Goal: Task Accomplishment & Management: Manage account settings

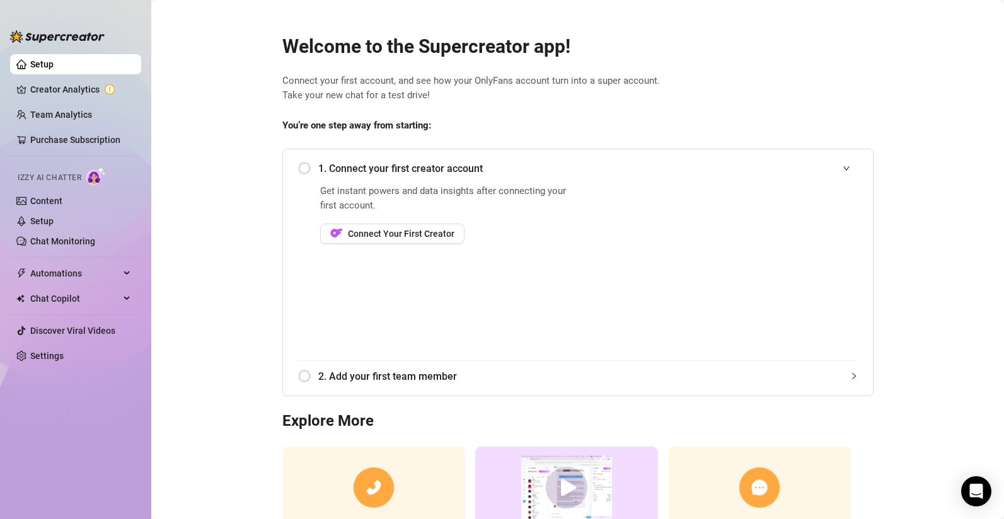
click at [303, 170] on div "1. Connect your first creator account" at bounding box center [578, 168] width 560 height 31
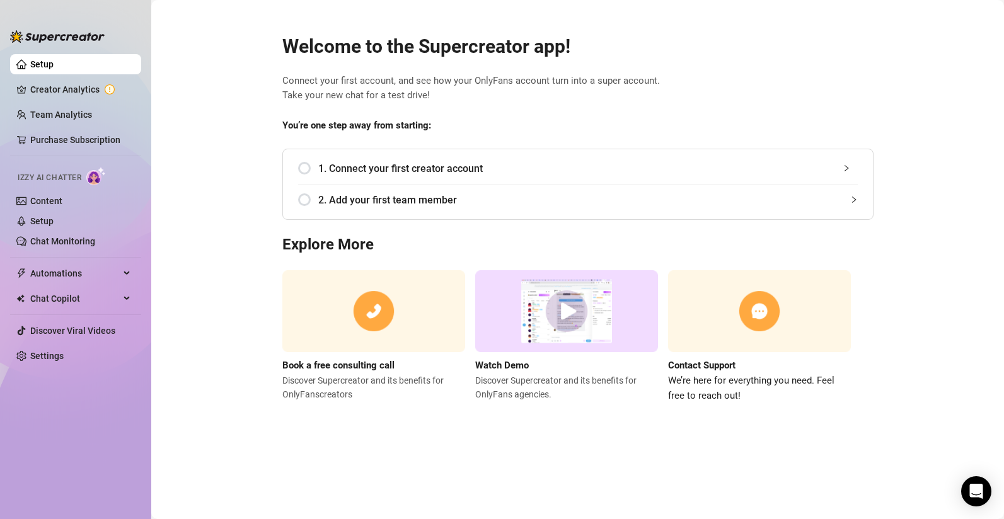
click at [303, 170] on div "1. Connect your first creator account" at bounding box center [578, 168] width 560 height 31
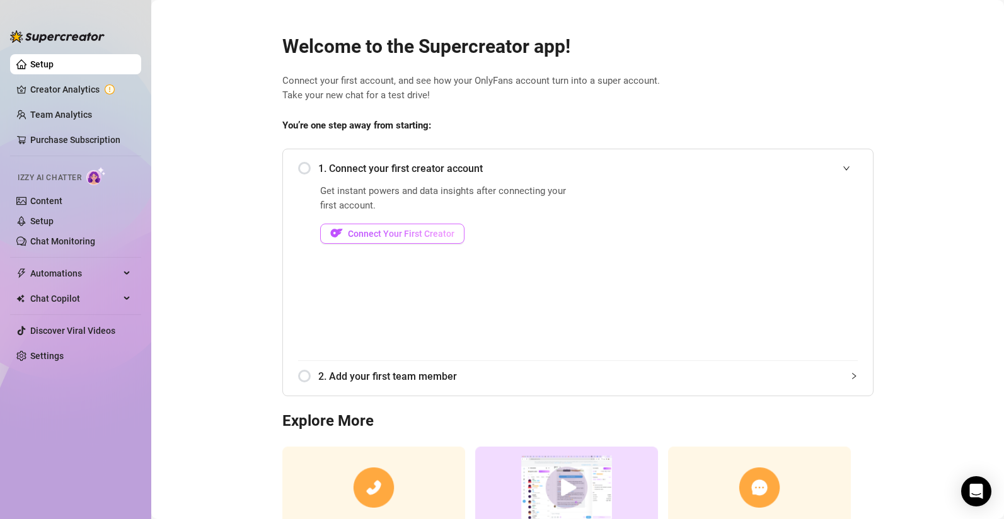
click at [396, 238] on span "Connect Your First Creator" at bounding box center [401, 234] width 107 height 10
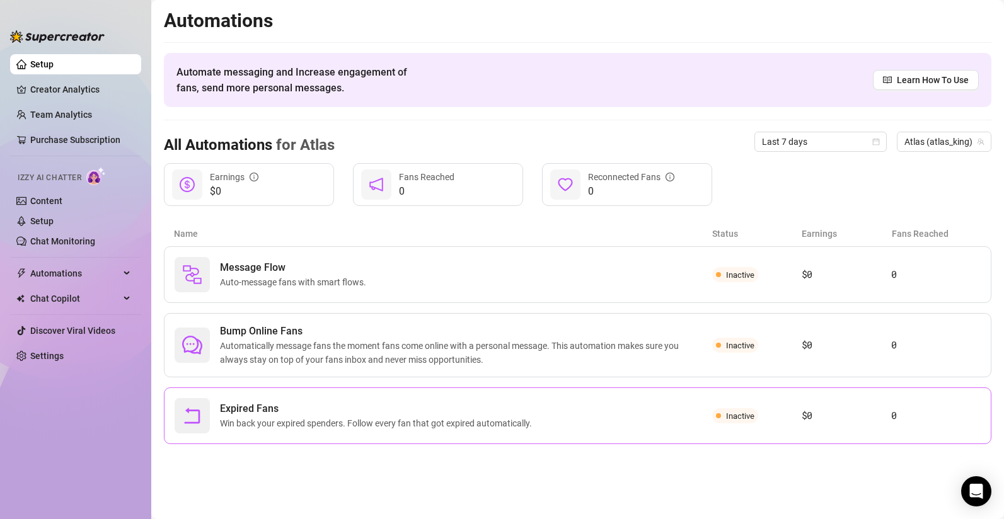
click at [498, 411] on span "Expired Fans" at bounding box center [378, 408] width 317 height 15
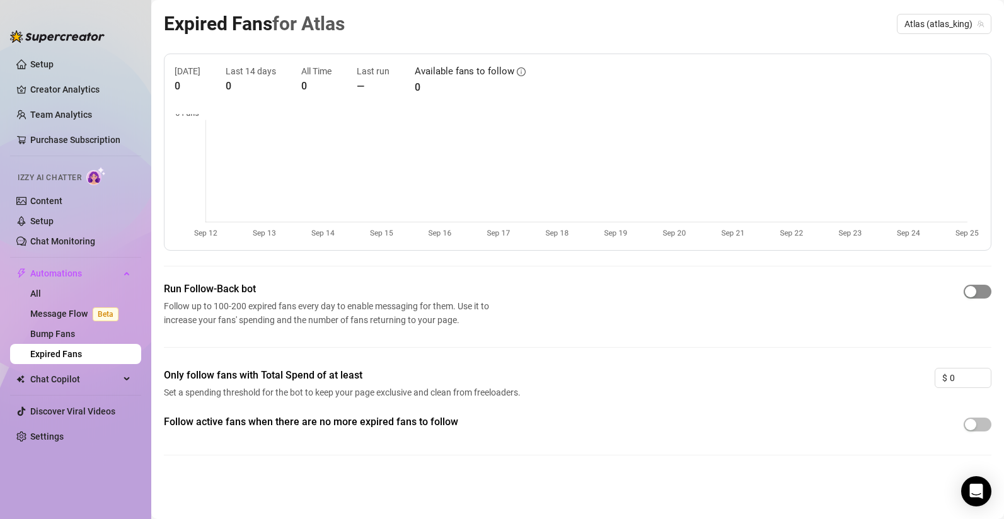
click at [970, 292] on div "button" at bounding box center [970, 291] width 11 height 11
click at [986, 294] on div "button" at bounding box center [984, 291] width 11 height 11
click at [48, 436] on link "Settings" at bounding box center [46, 437] width 33 height 10
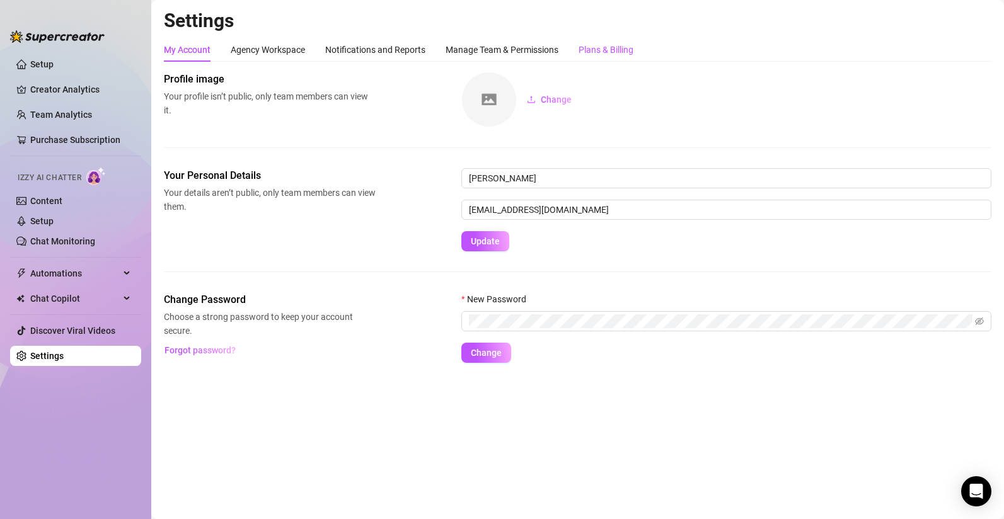
click at [597, 49] on div "Plans & Billing" at bounding box center [606, 50] width 55 height 14
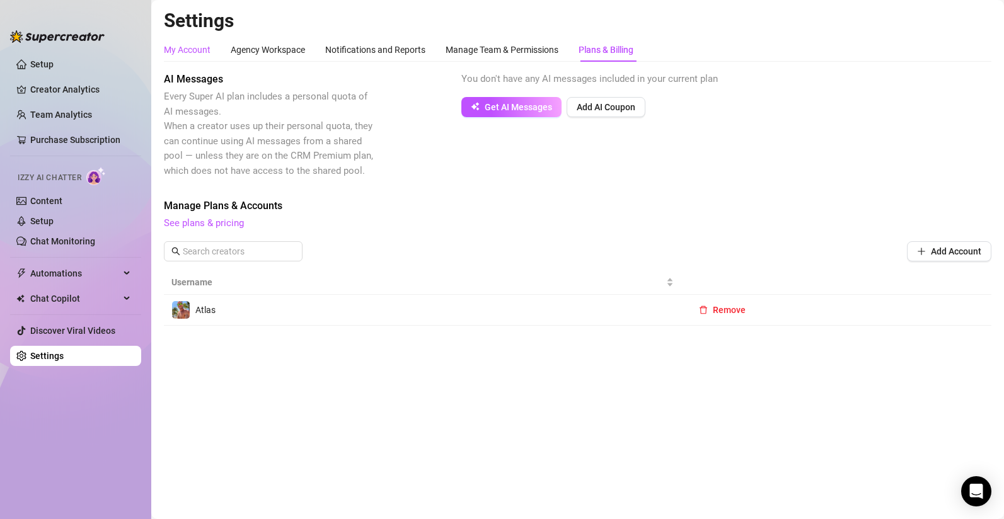
click at [192, 49] on div "My Account" at bounding box center [187, 50] width 47 height 14
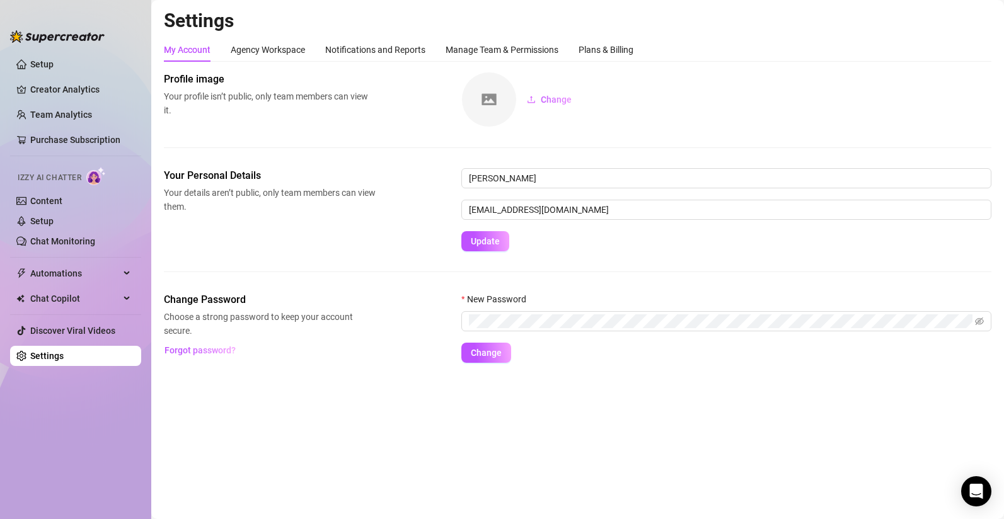
click at [775, 98] on div "Change" at bounding box center [726, 99] width 530 height 55
click at [515, 50] on div "Manage Team & Permissions" at bounding box center [502, 50] width 113 height 14
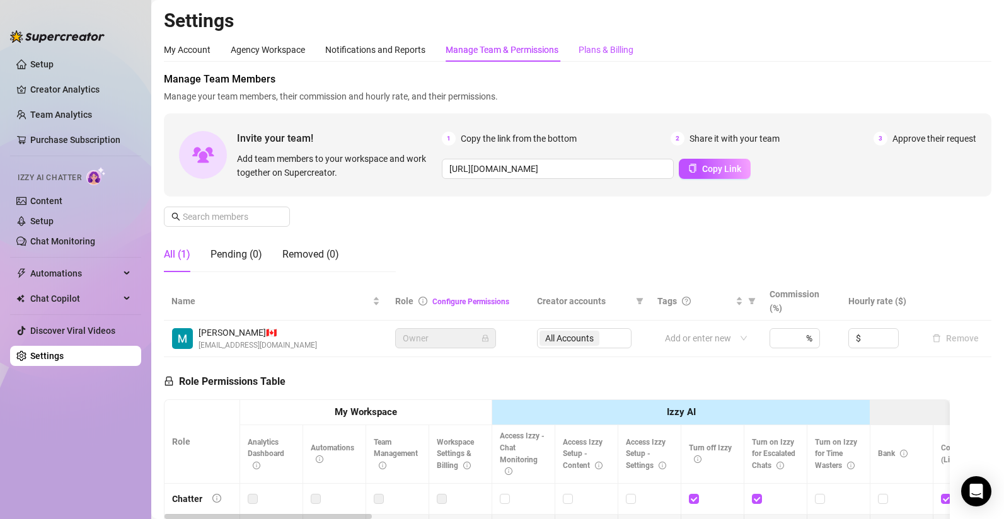
click at [584, 50] on div "Plans & Billing" at bounding box center [606, 50] width 55 height 14
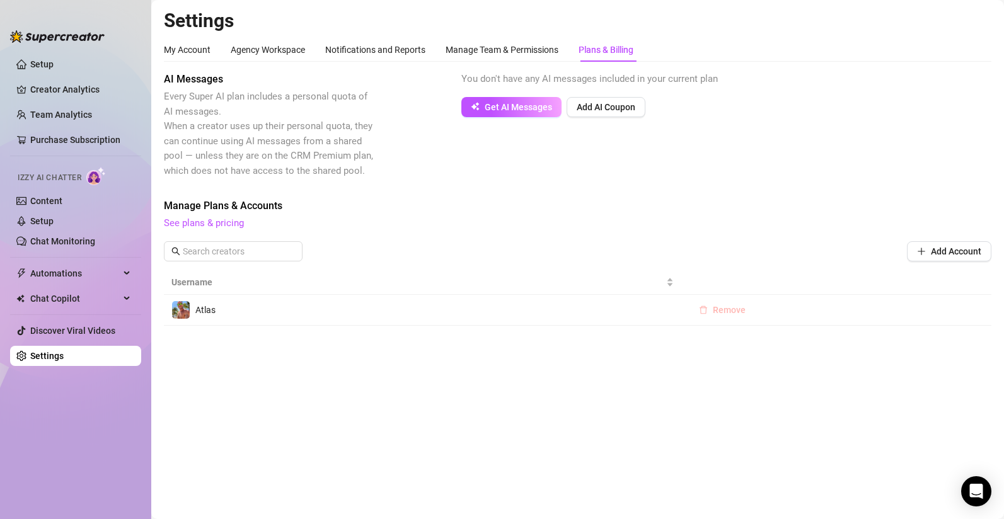
click at [730, 314] on span "Remove" at bounding box center [729, 310] width 33 height 10
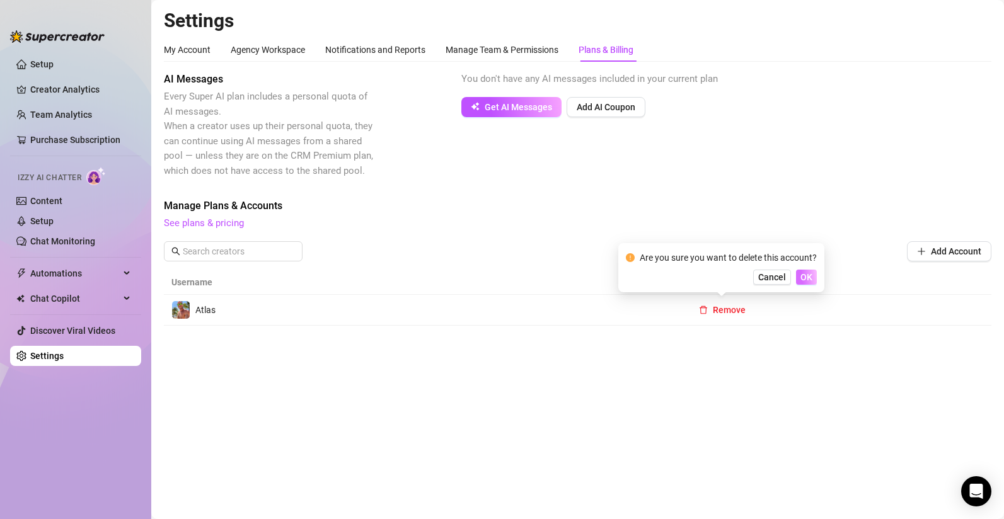
click at [803, 279] on span "OK" at bounding box center [806, 277] width 12 height 10
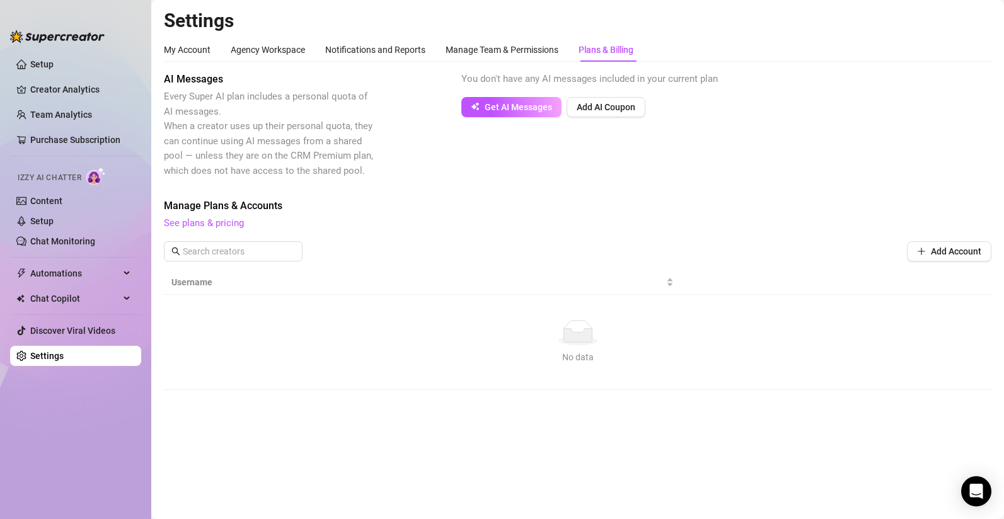
click at [34, 361] on link "Settings" at bounding box center [46, 356] width 33 height 10
click at [43, 68] on link "Setup" at bounding box center [41, 64] width 23 height 10
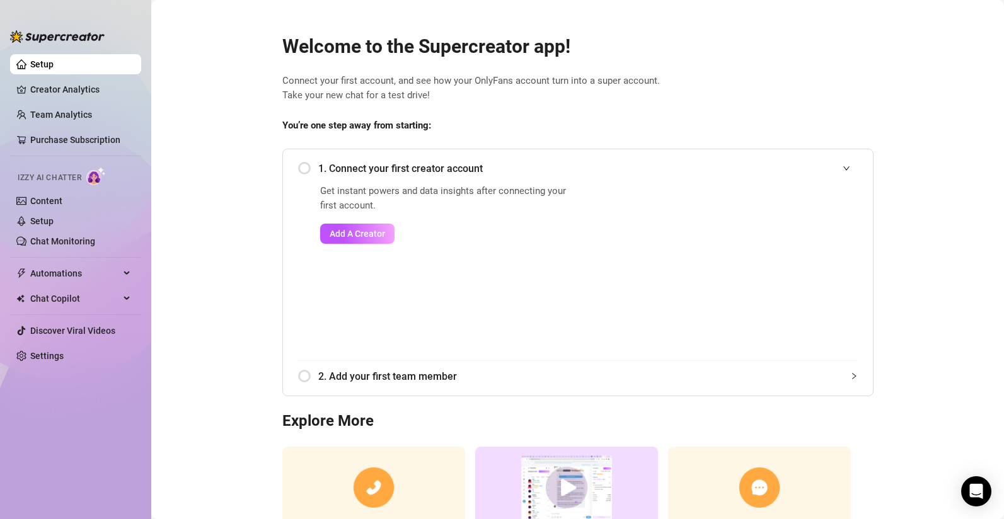
scroll to position [98, 0]
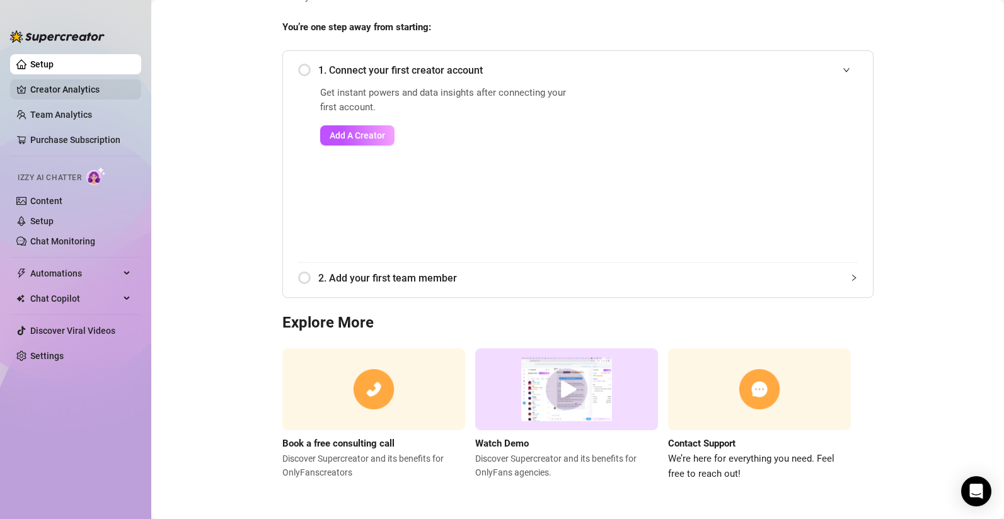
click at [78, 91] on link "Creator Analytics" at bounding box center [80, 89] width 101 height 20
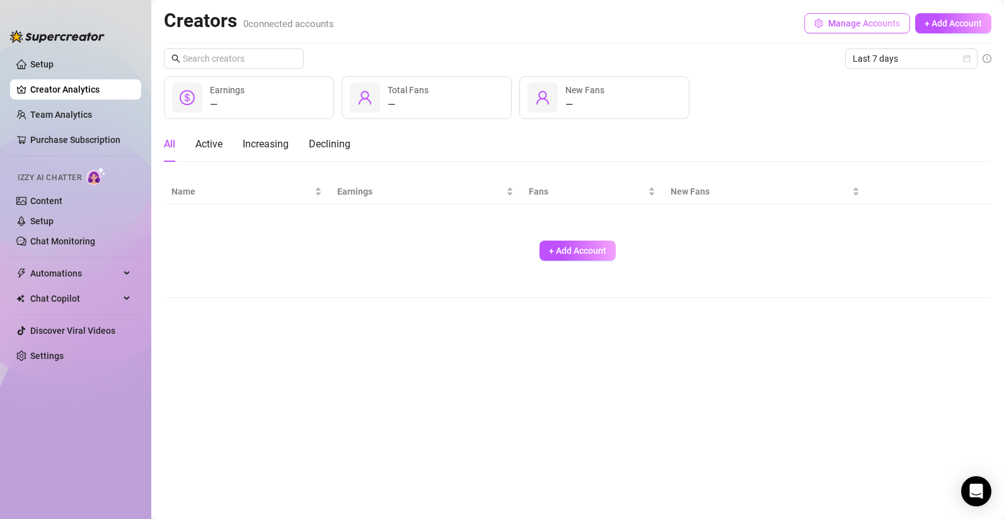
click at [874, 22] on span "Manage Accounts" at bounding box center [864, 23] width 72 height 10
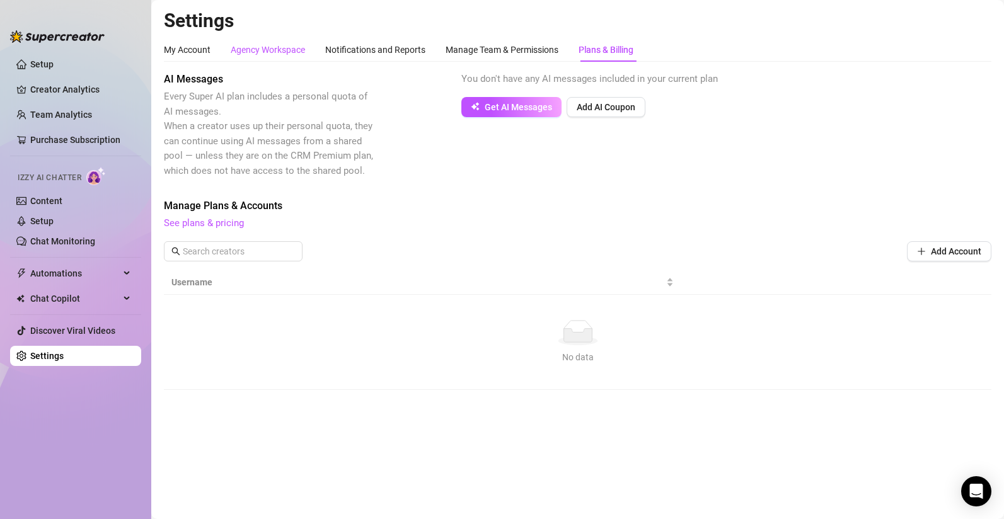
click at [272, 52] on div "Agency Workspace" at bounding box center [268, 50] width 74 height 14
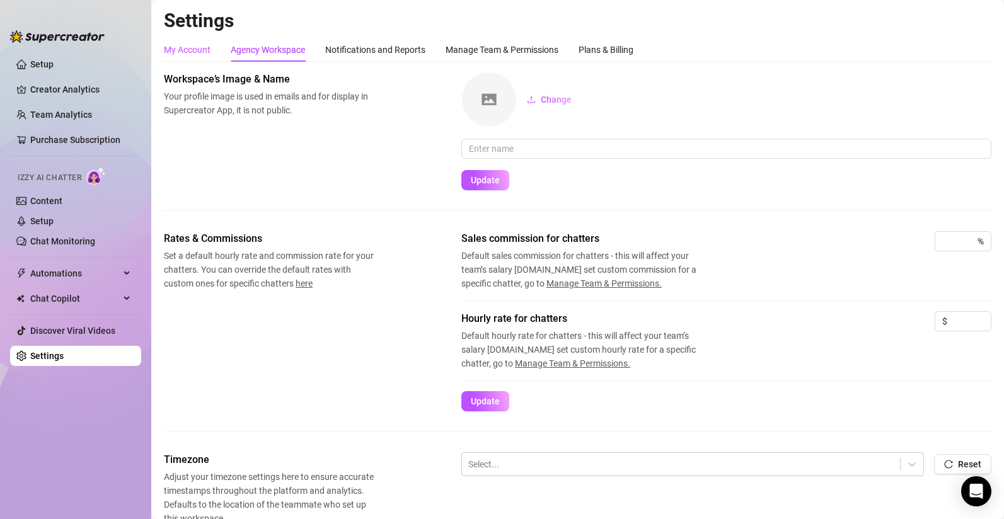
click at [183, 46] on div "My Account" at bounding box center [187, 50] width 47 height 14
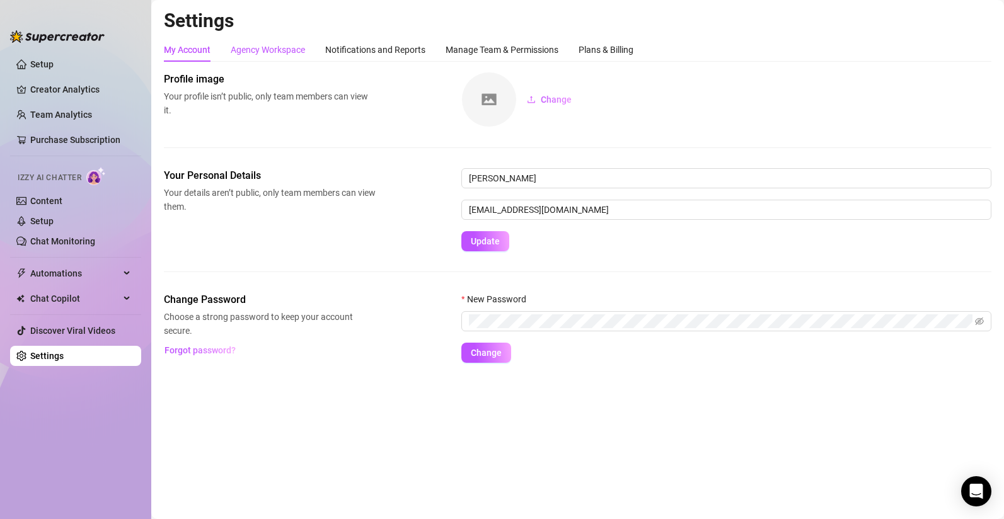
click at [272, 50] on div "Agency Workspace" at bounding box center [268, 50] width 74 height 14
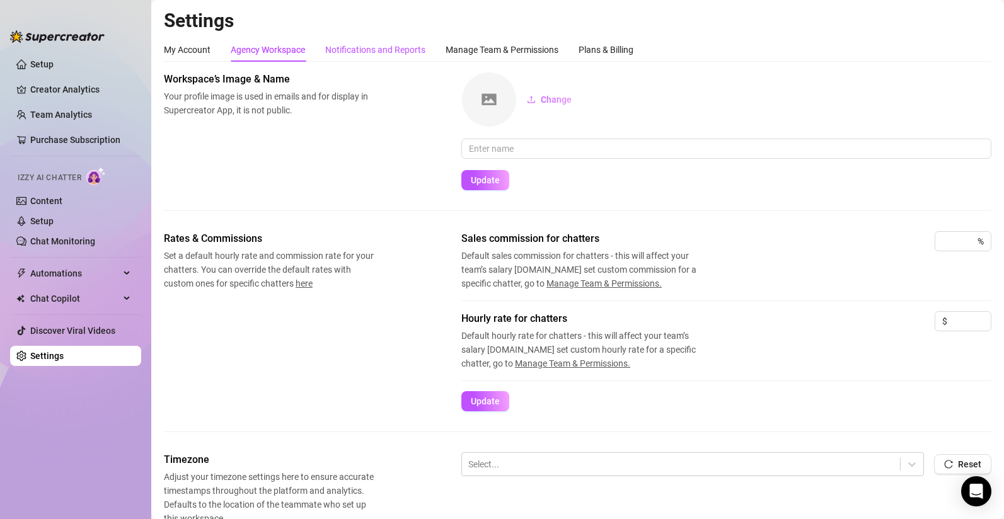
click at [355, 47] on div "Notifications and Reports" at bounding box center [375, 50] width 100 height 14
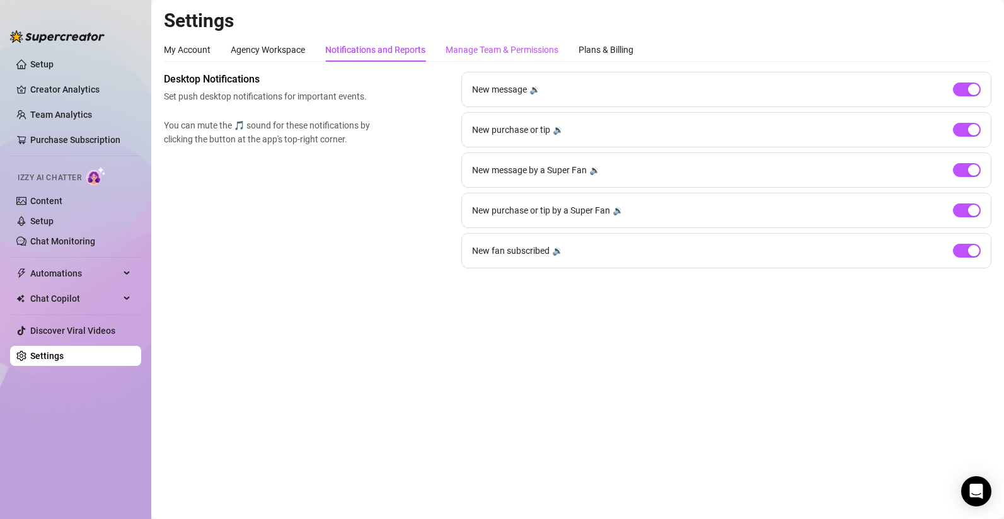
click at [459, 52] on div "Manage Team & Permissions" at bounding box center [502, 50] width 113 height 14
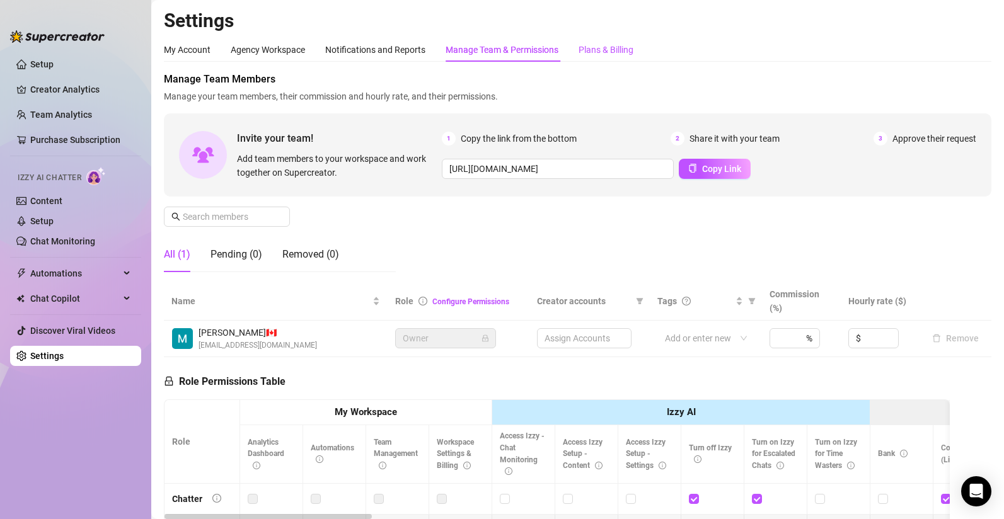
click at [587, 47] on div "Plans & Billing" at bounding box center [606, 50] width 55 height 14
